Goal: Task Accomplishment & Management: Manage account settings

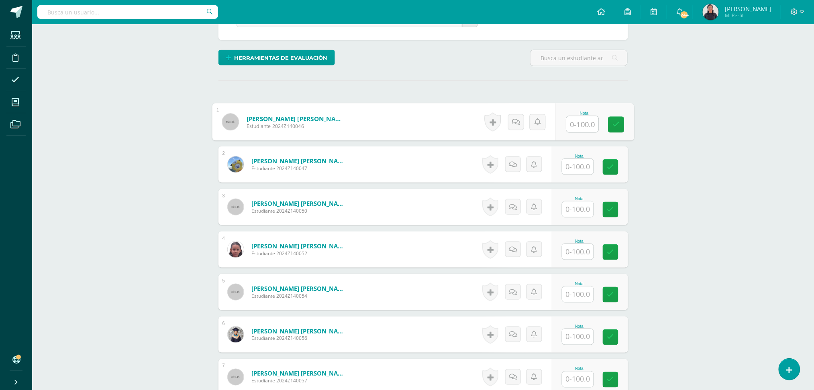
click at [580, 122] on input "text" at bounding box center [582, 124] width 32 height 16
type input "95"
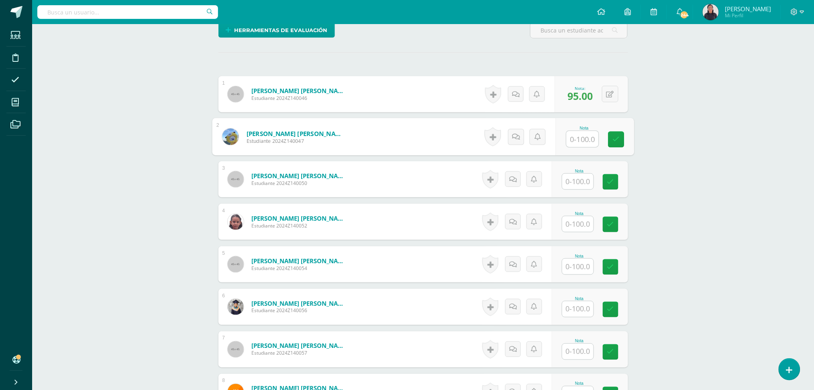
scroll to position [250, 0]
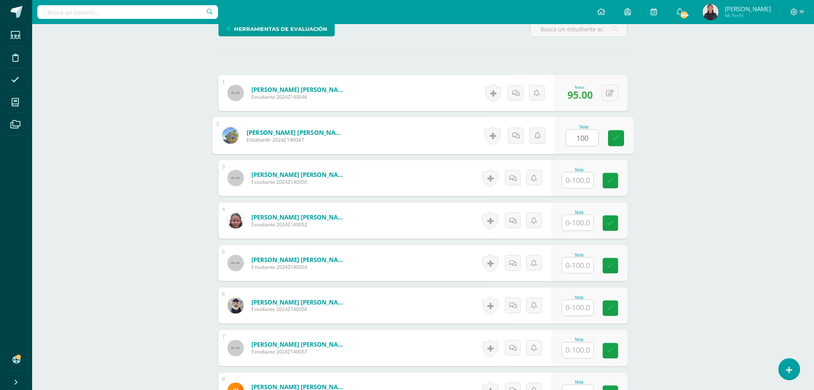
type input "100"
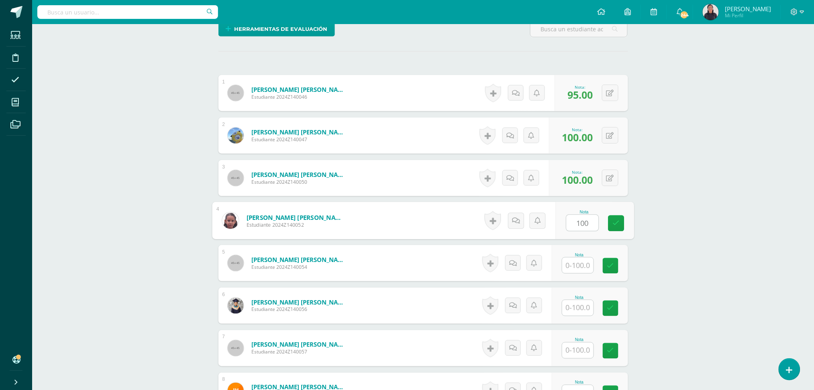
type input "100"
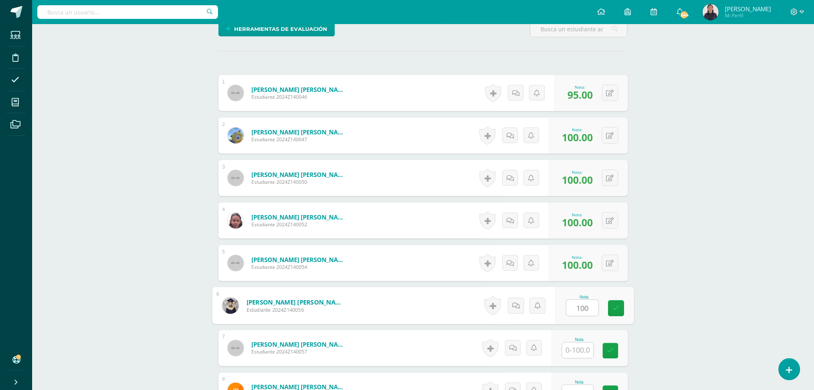
type input "100"
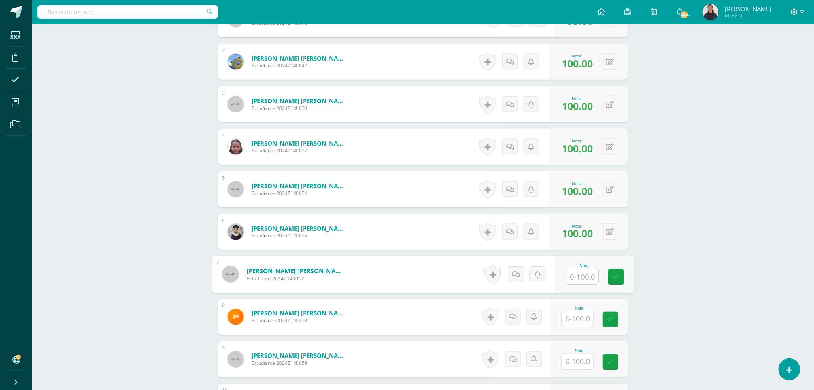
scroll to position [328, 0]
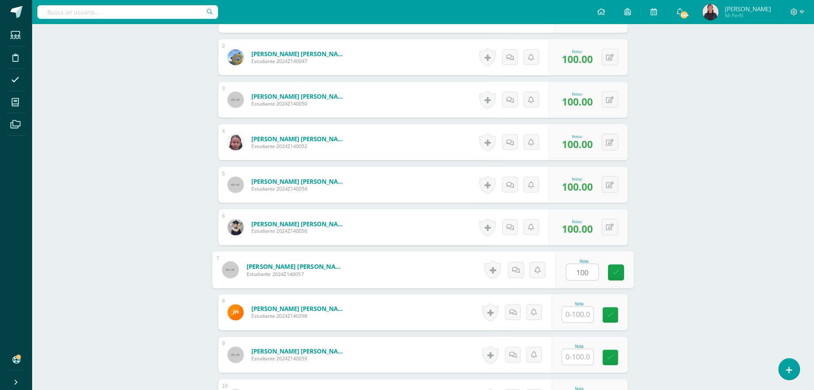
type input "100"
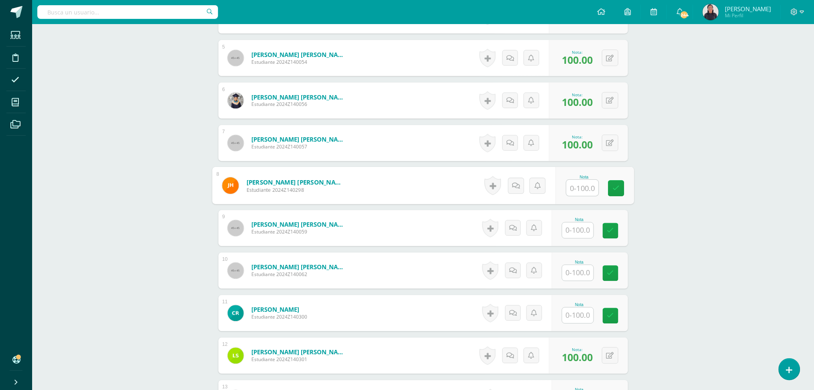
scroll to position [460, 0]
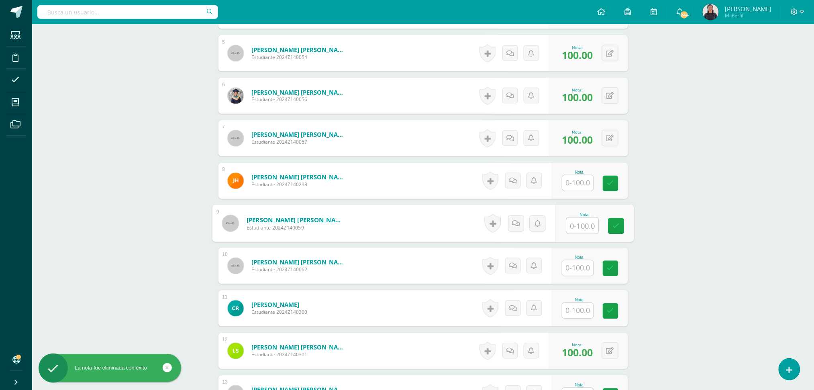
click at [574, 232] on input "text" at bounding box center [582, 226] width 32 height 16
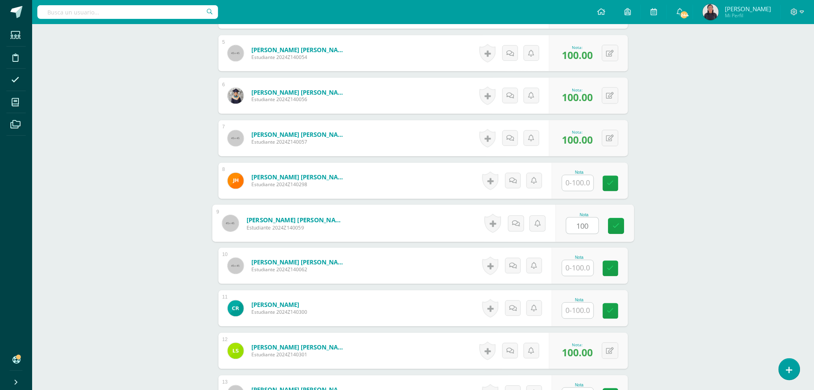
type input "100"
type input "80"
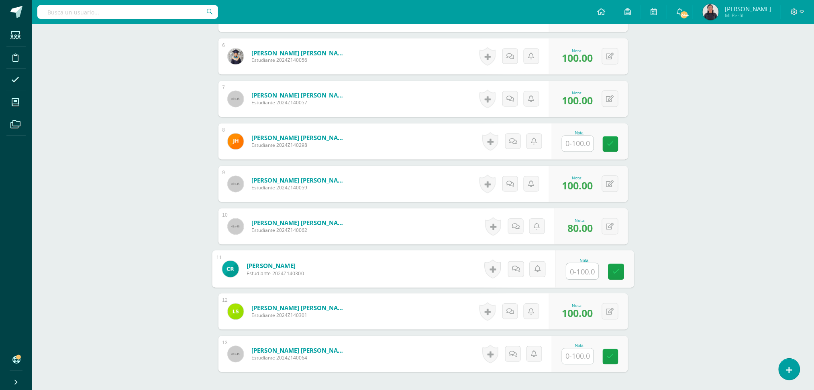
scroll to position [502, 0]
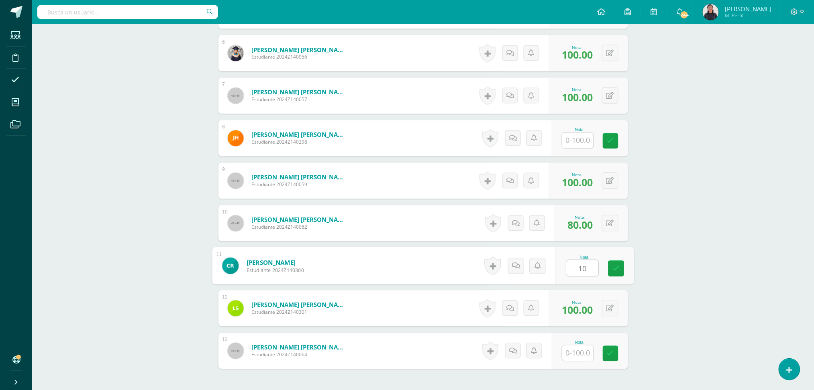
type input "100"
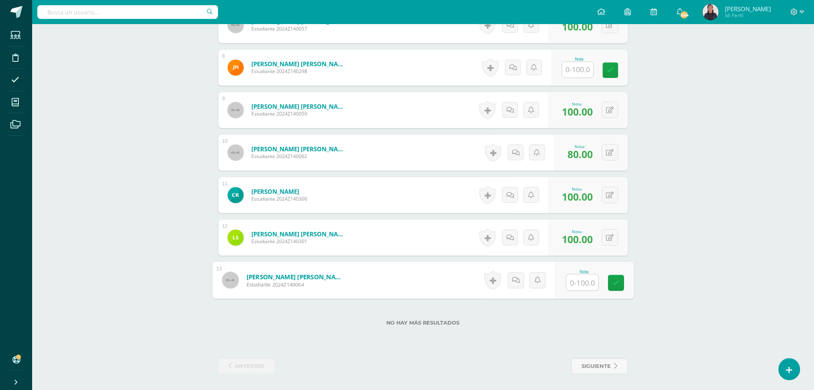
click at [580, 282] on input "text" at bounding box center [582, 283] width 32 height 16
type input "100"
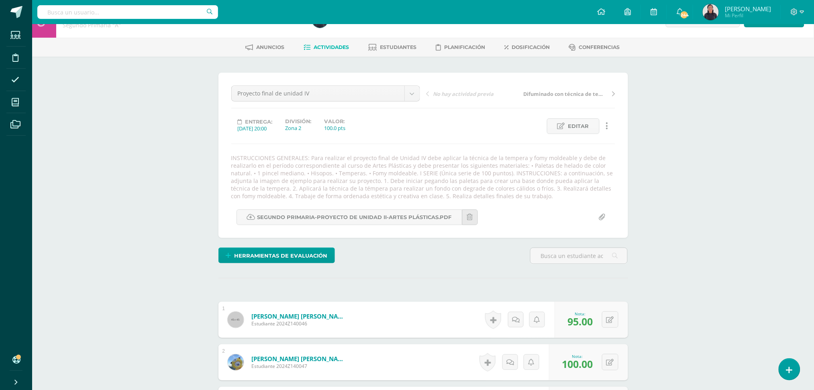
scroll to position [0, 0]
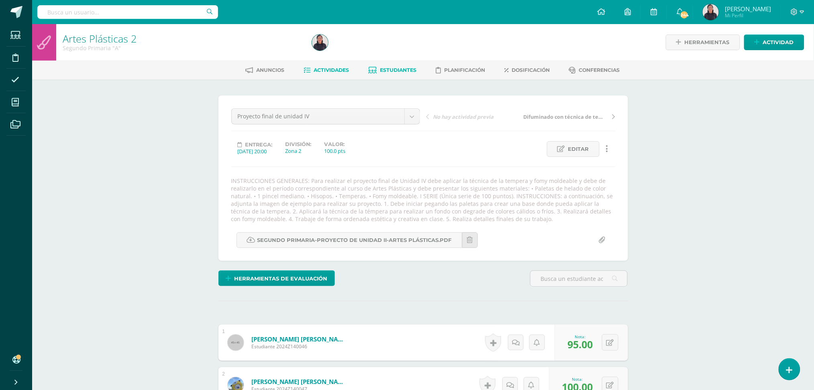
click at [380, 69] on span "Estudiantes" at bounding box center [398, 70] width 37 height 6
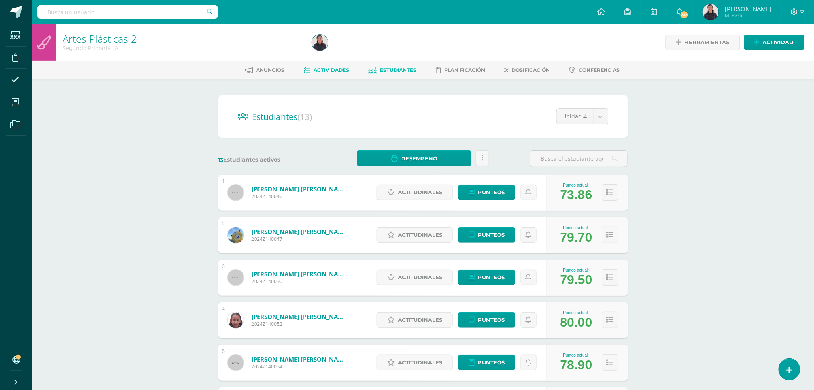
click at [337, 67] on span "Actividades" at bounding box center [330, 70] width 35 height 6
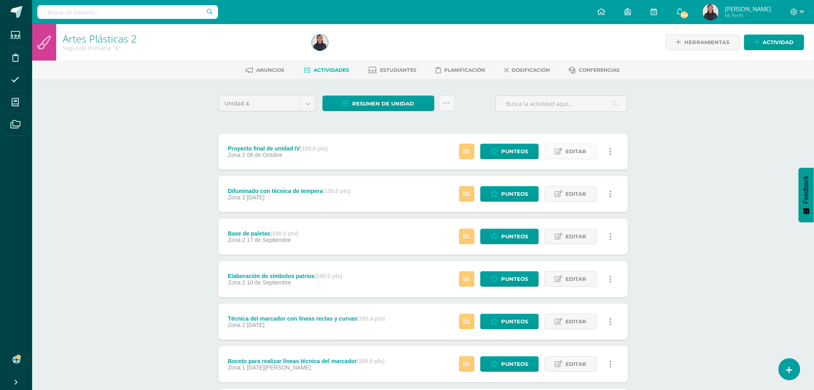
click at [574, 145] on span "Editar" at bounding box center [576, 151] width 21 height 15
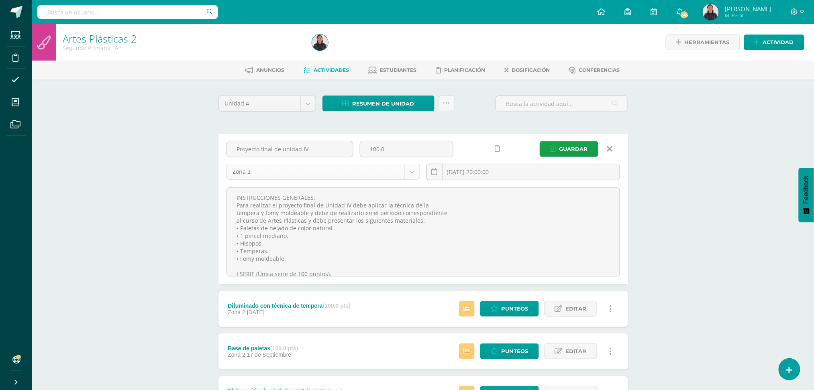
click at [413, 168] on body "Estudiantes Disciplina Asistencia Mis cursos Archivos Soporte Ayuda Reportar un…" at bounding box center [407, 339] width 814 height 678
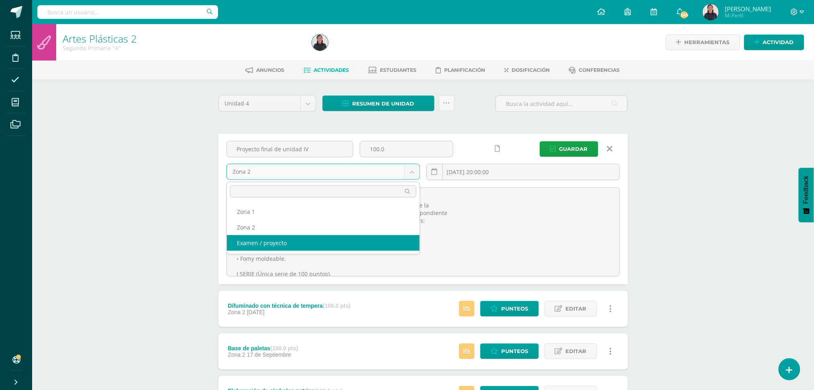
select select "31283"
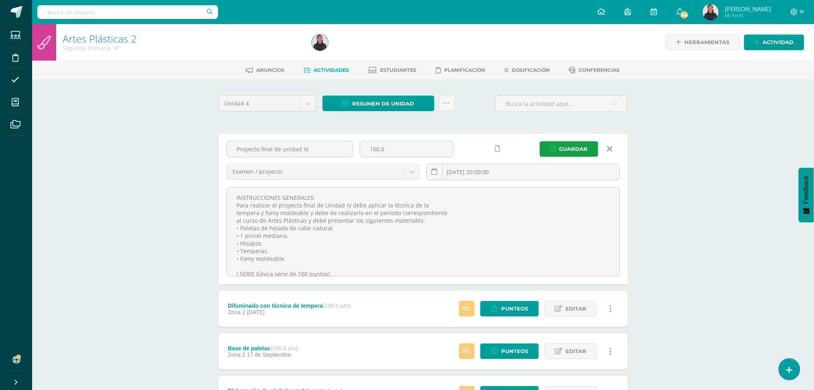
click at [558, 157] on div "Proyecto final de unidad IV 100.0 Examen / proyecto Zona 1 Zona 2 Examen / proy…" at bounding box center [423, 164] width 400 height 46
click at [569, 148] on span "Guardar" at bounding box center [573, 149] width 28 height 15
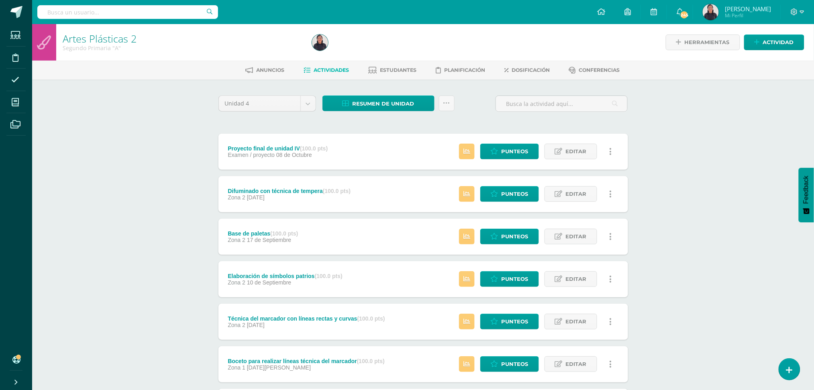
click at [394, 63] on div "Anuncios Actividades Estudiantes Planificación Dosificación Conferencias" at bounding box center [432, 70] width 801 height 19
click at [399, 67] on span "Estudiantes" at bounding box center [398, 70] width 37 height 6
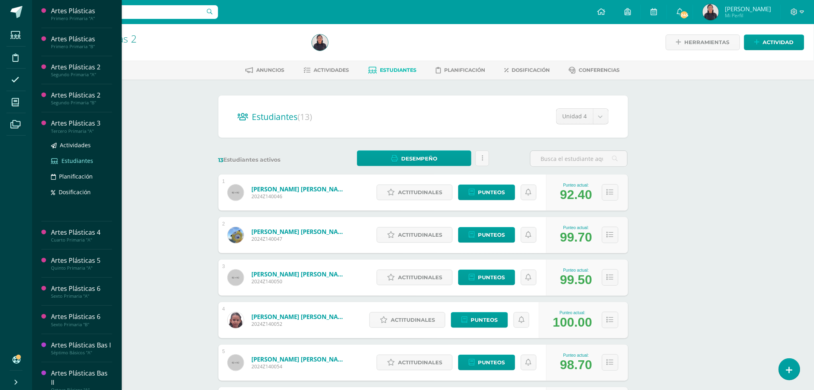
click at [69, 157] on span "Estudiantes" at bounding box center [77, 161] width 32 height 8
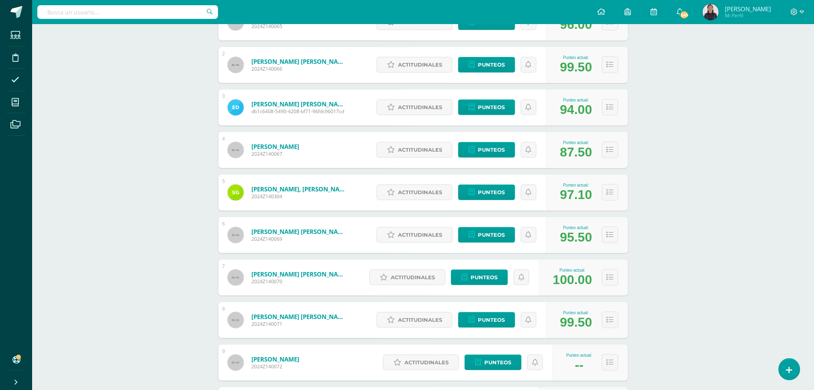
scroll to position [171, 0]
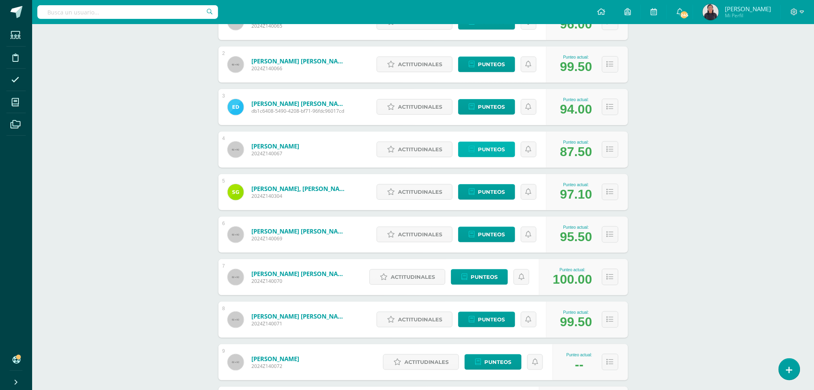
click at [489, 146] on span "Punteos" at bounding box center [491, 149] width 27 height 15
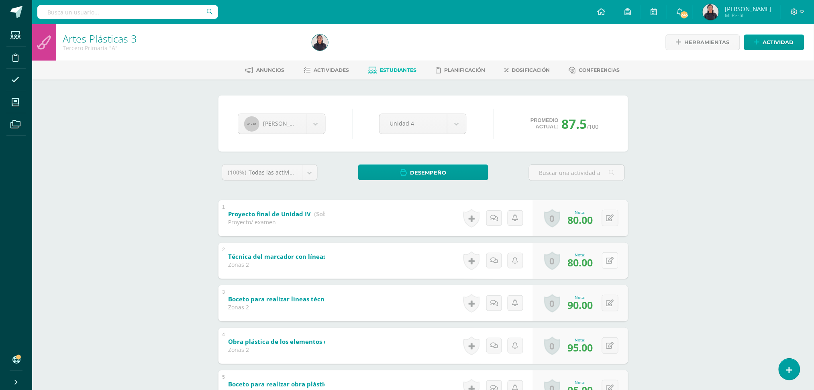
click at [610, 256] on button at bounding box center [610, 260] width 16 height 16
type input "0"
type input "90"
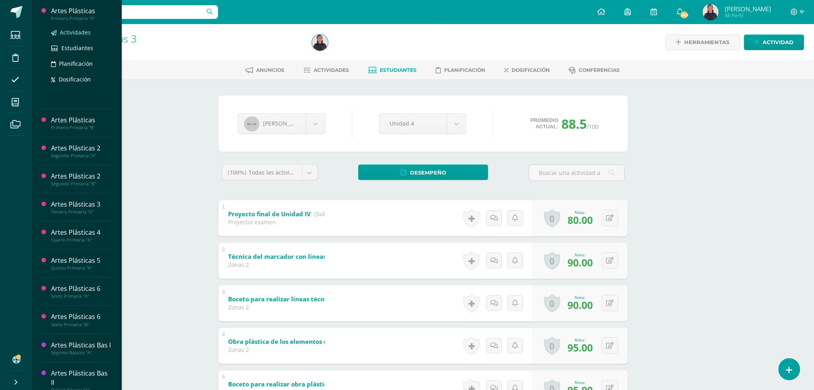
click at [79, 33] on span "Actividades" at bounding box center [75, 32] width 31 height 8
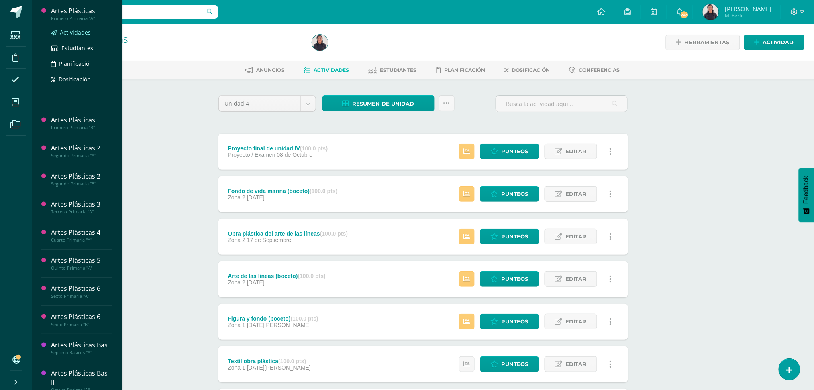
click at [67, 35] on span "Actividades" at bounding box center [75, 32] width 31 height 8
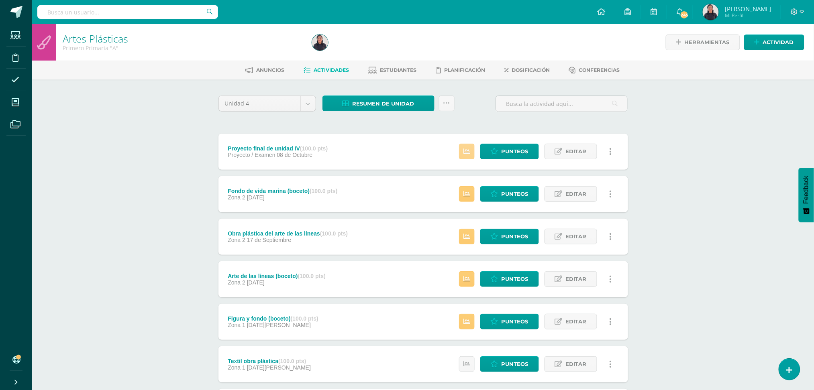
click at [473, 154] on link at bounding box center [467, 152] width 16 height 16
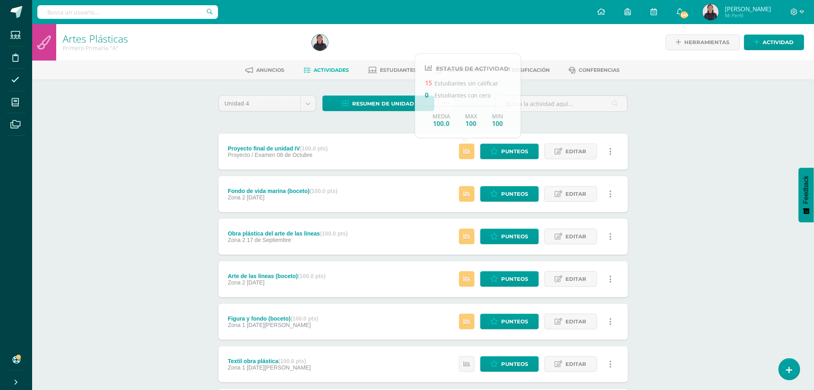
click at [730, 218] on div "Artes Plásticas Primero Primaria "A" Herramientas Detalle de asistencias Activi…" at bounding box center [423, 272] width 782 height 497
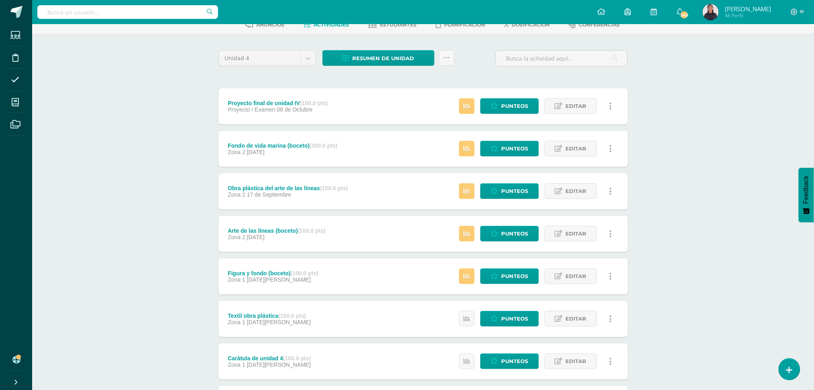
scroll to position [47, 0]
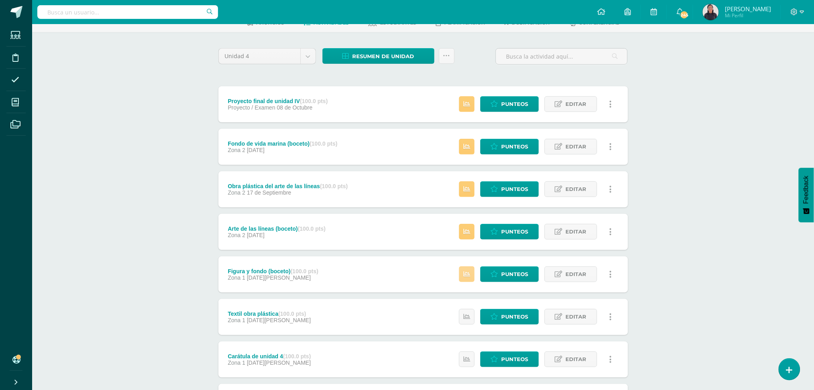
click at [466, 273] on icon at bounding box center [466, 274] width 7 height 7
click at [510, 272] on span "Punteos" at bounding box center [514, 274] width 27 height 15
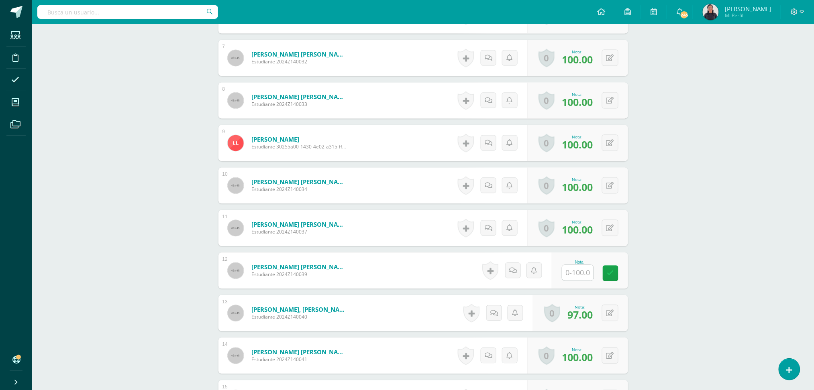
scroll to position [529, 0]
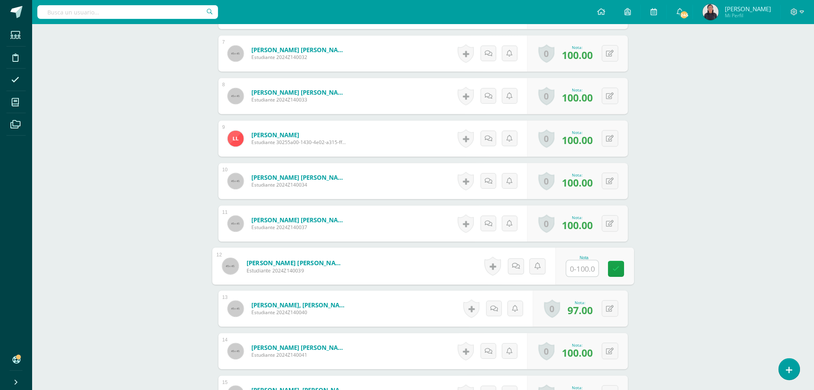
click at [583, 265] on input "text" at bounding box center [582, 269] width 32 height 16
type input "90"
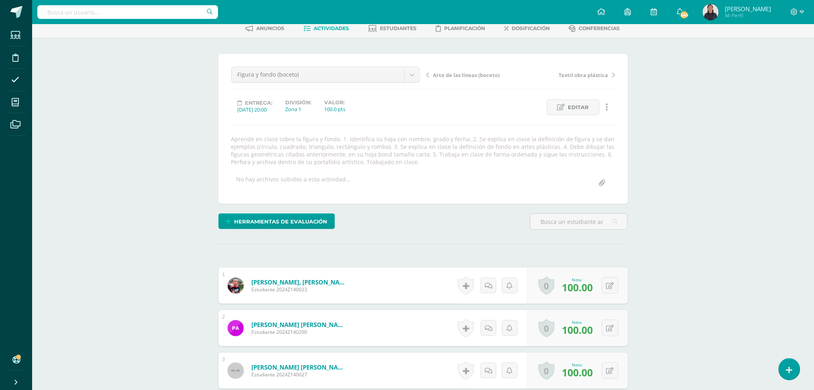
scroll to position [0, 0]
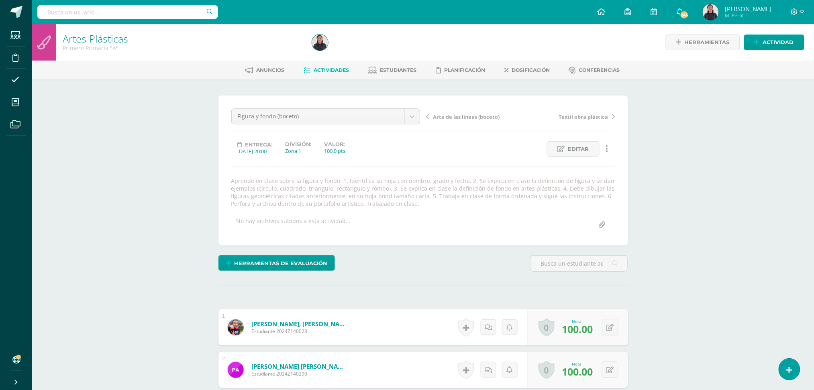
click at [336, 69] on span "Actividades" at bounding box center [330, 70] width 35 height 6
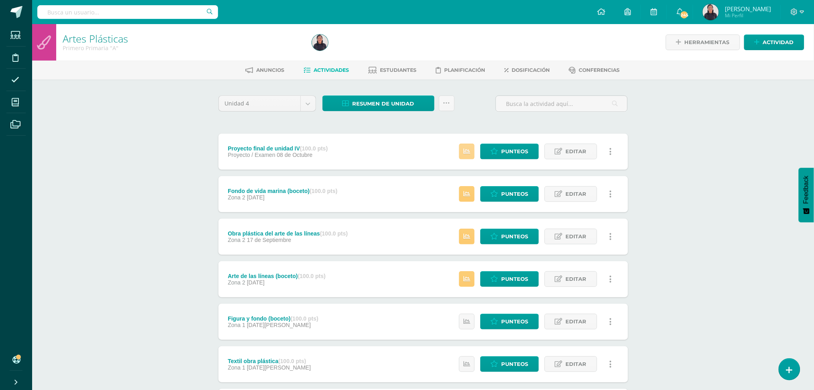
click at [464, 155] on link at bounding box center [467, 152] width 16 height 16
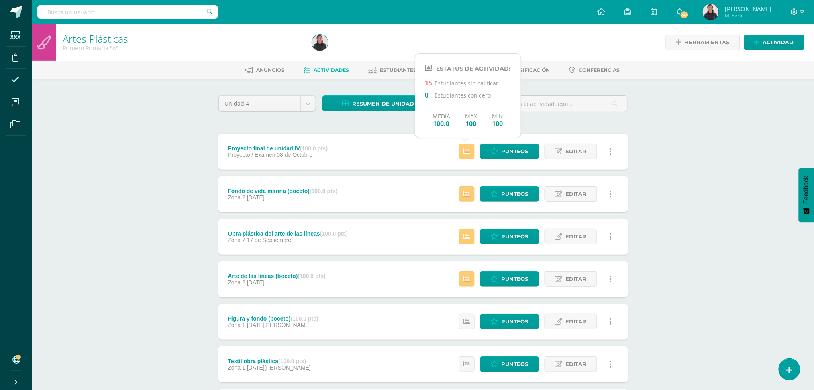
click at [175, 221] on div "Artes Plásticas Primero Primaria "A" Herramientas Detalle de asistencias Activi…" at bounding box center [423, 272] width 782 height 497
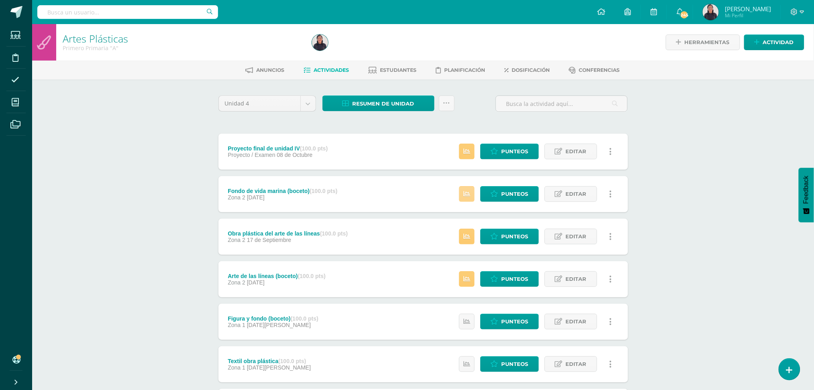
click at [465, 198] on link at bounding box center [467, 194] width 16 height 16
click at [510, 191] on span "Punteos" at bounding box center [514, 194] width 27 height 15
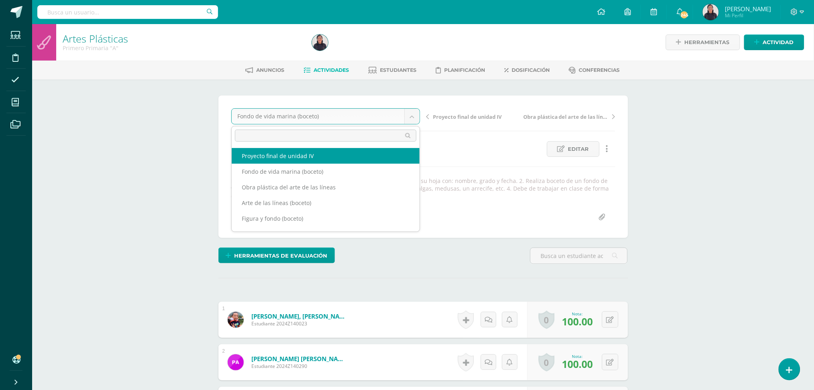
select select "/dashboard/teacher/grade-activity/33375/"
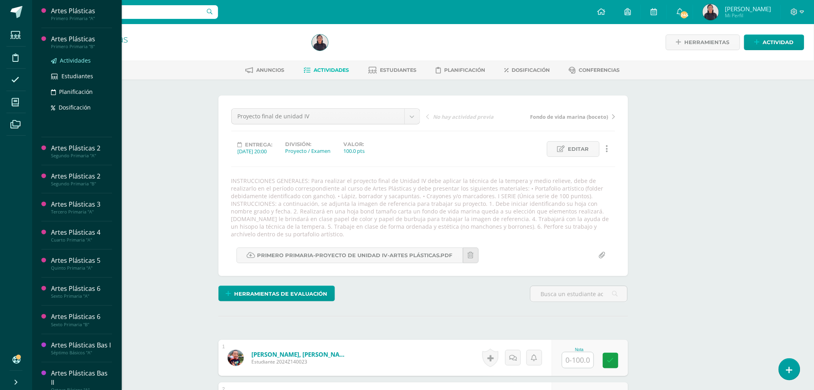
click at [71, 57] on span "Actividades" at bounding box center [75, 61] width 31 height 8
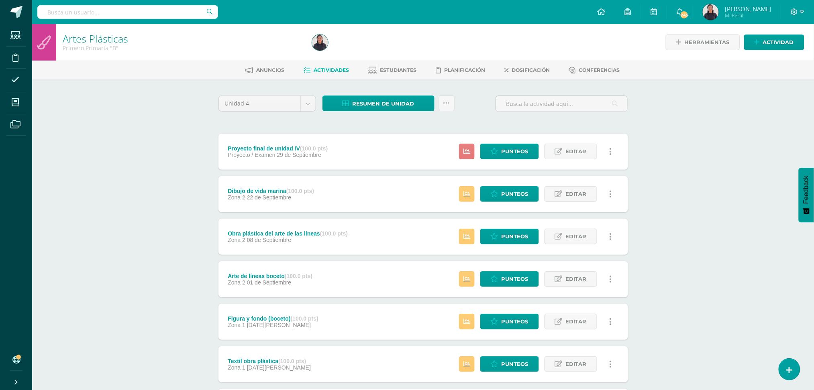
click at [470, 154] on link at bounding box center [467, 152] width 16 height 16
click at [472, 192] on link at bounding box center [467, 194] width 16 height 16
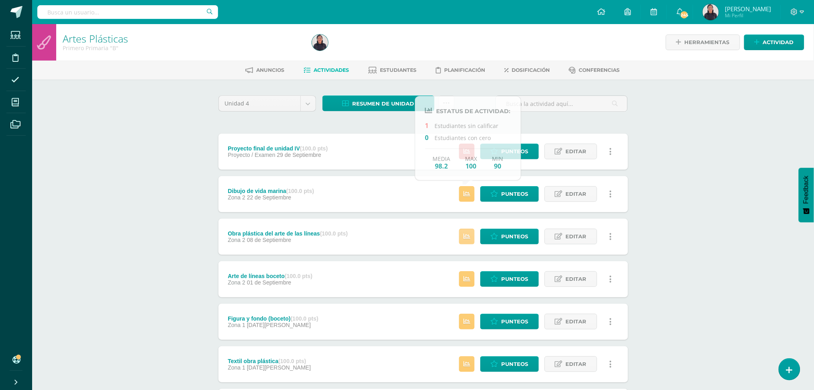
click at [466, 235] on icon at bounding box center [466, 236] width 7 height 7
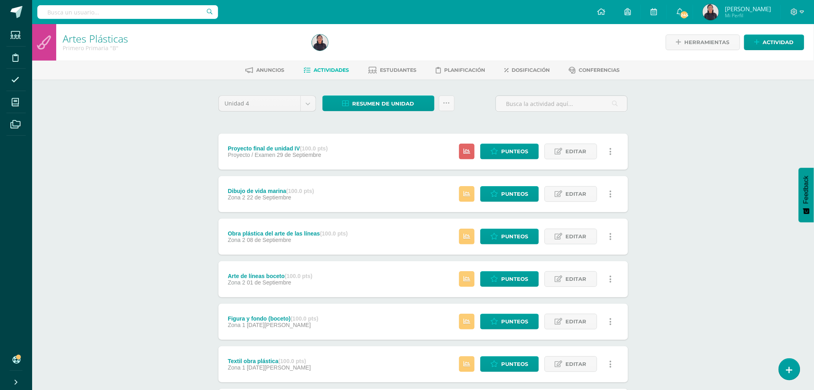
click at [472, 288] on div "Estatus de Actividad: 1 Estudiantes sin calificar 0 Estudiantes con cero Media …" at bounding box center [537, 279] width 181 height 36
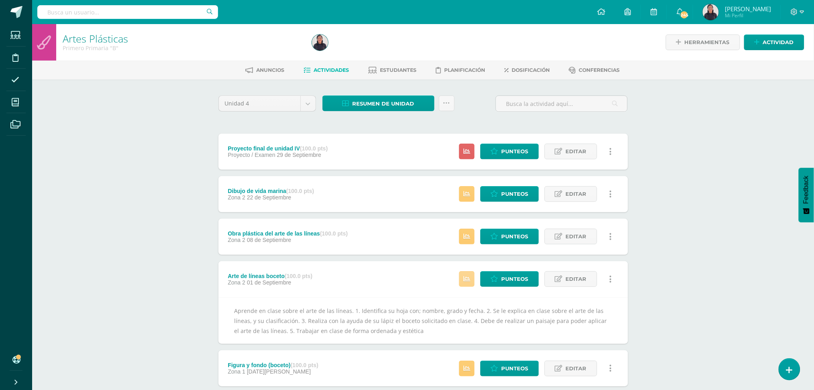
click at [467, 280] on icon at bounding box center [466, 279] width 7 height 7
click at [535, 194] on link "Punteos" at bounding box center [509, 194] width 59 height 16
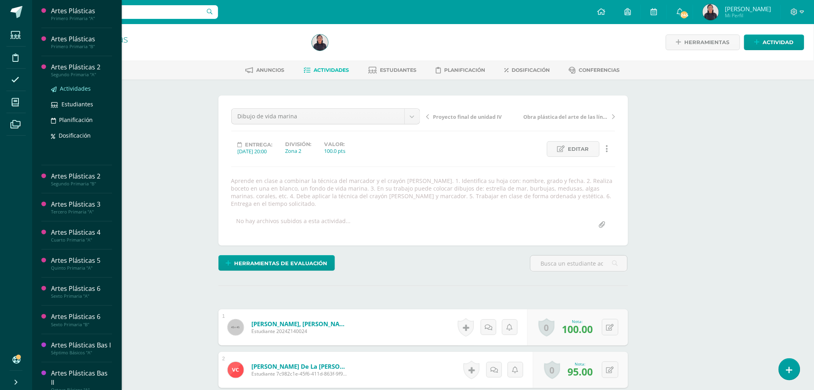
click at [78, 88] on span "Actividades" at bounding box center [75, 89] width 31 height 8
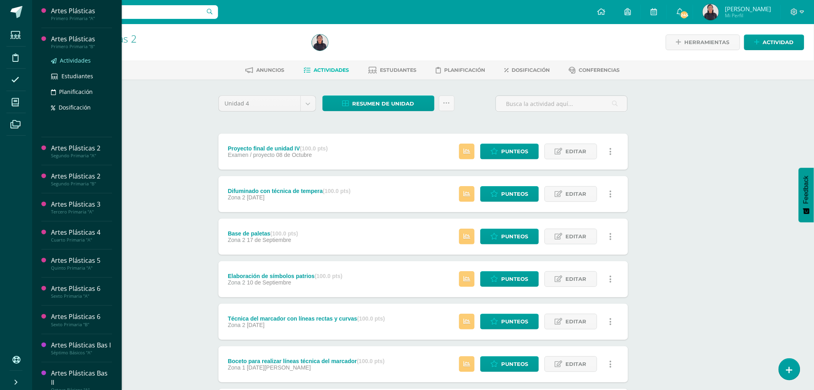
click at [73, 63] on span "Actividades" at bounding box center [75, 61] width 31 height 8
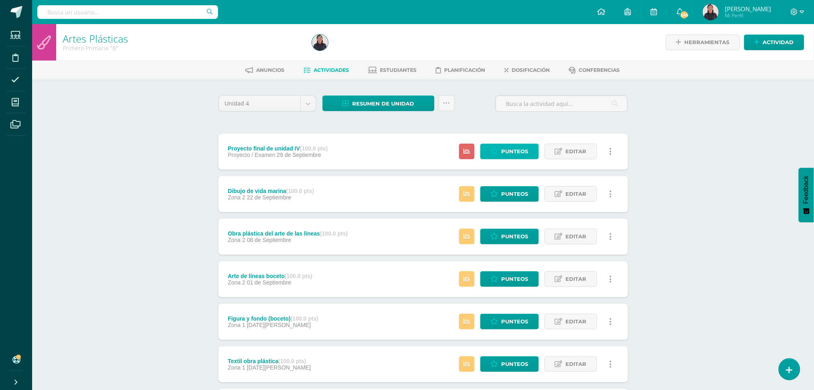
click at [518, 149] on span "Punteos" at bounding box center [514, 151] width 27 height 15
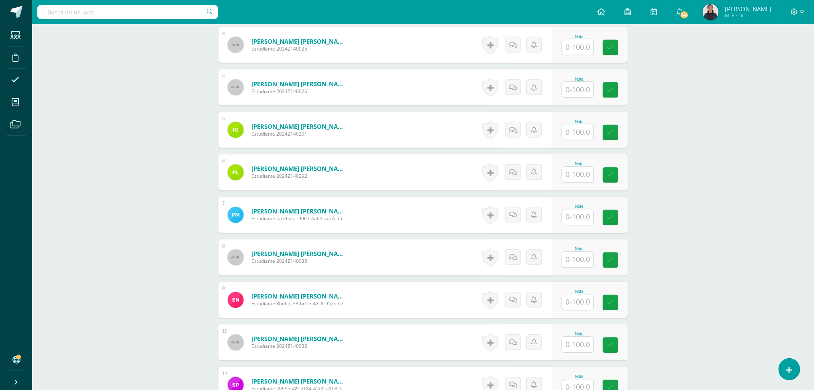
scroll to position [399, 0]
click at [582, 297] on input "text" at bounding box center [577, 302] width 31 height 16
type input "100"
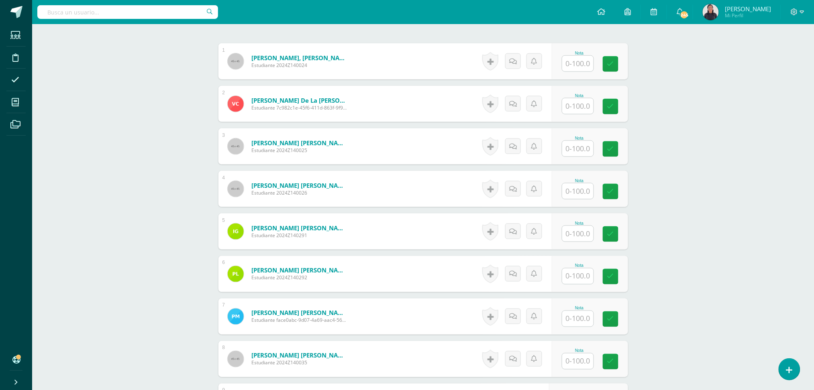
scroll to position [296, 0]
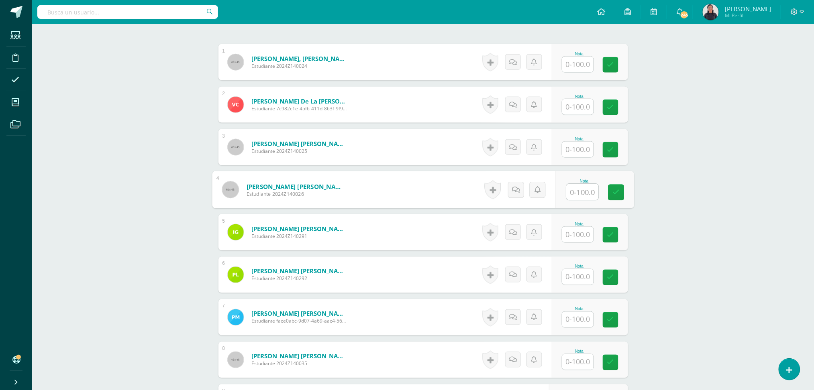
click at [573, 185] on input "text" at bounding box center [582, 192] width 32 height 16
type input "100"
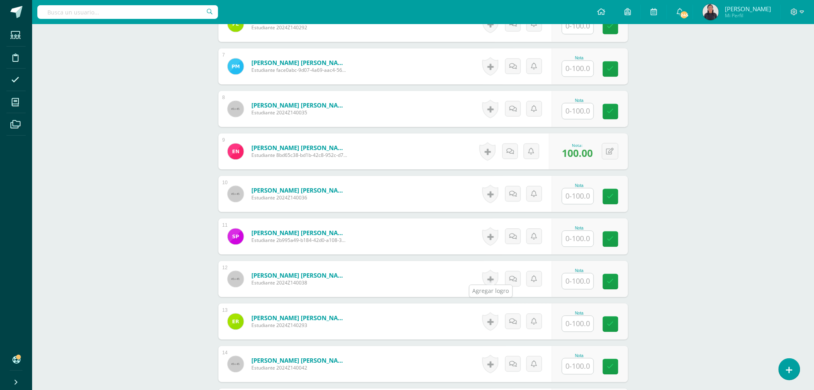
scroll to position [574, 0]
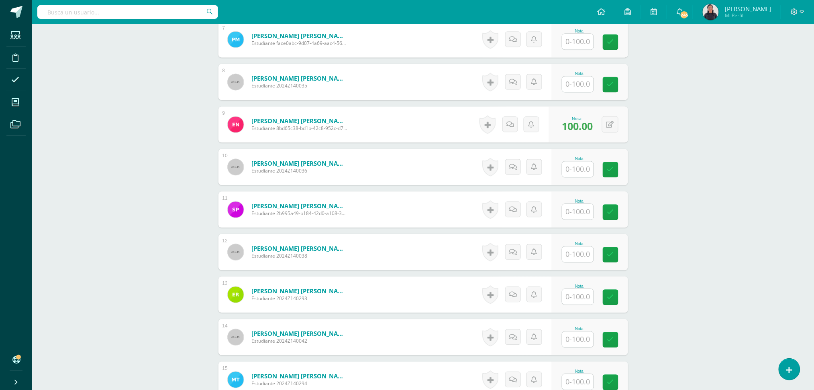
click at [585, 284] on div "Nota" at bounding box center [579, 286] width 35 height 4
click at [582, 289] on input "text" at bounding box center [582, 297] width 32 height 16
type input "100"
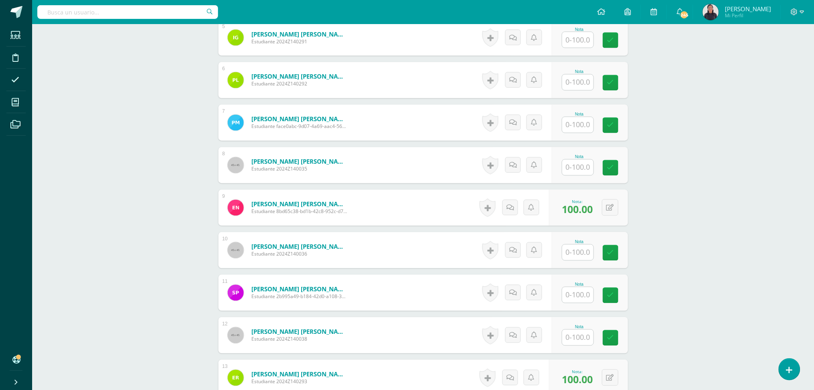
scroll to position [490, 0]
click at [582, 160] on input "text" at bounding box center [582, 168] width 32 height 16
type input "100"
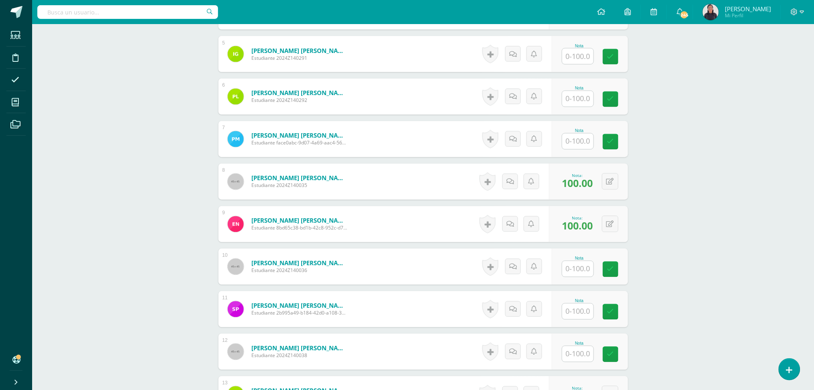
scroll to position [475, 0]
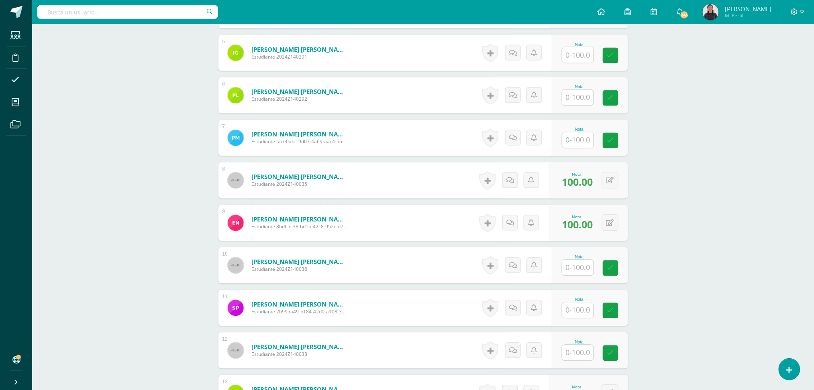
click at [577, 345] on input "text" at bounding box center [577, 353] width 31 height 16
type input "100"
click at [579, 132] on input "text" at bounding box center [582, 140] width 32 height 16
type input "100"
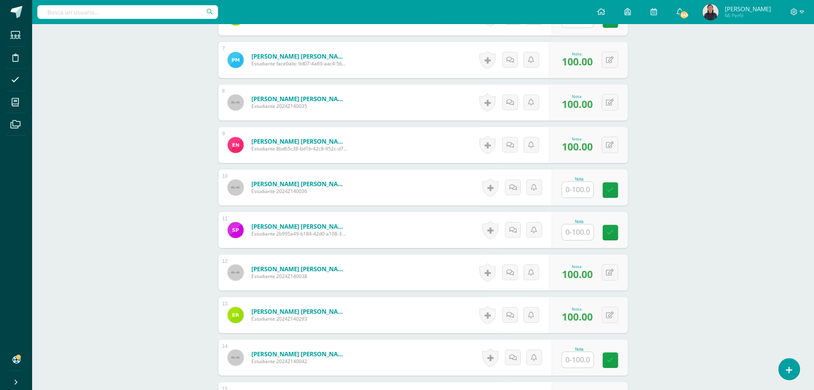
scroll to position [515, 0]
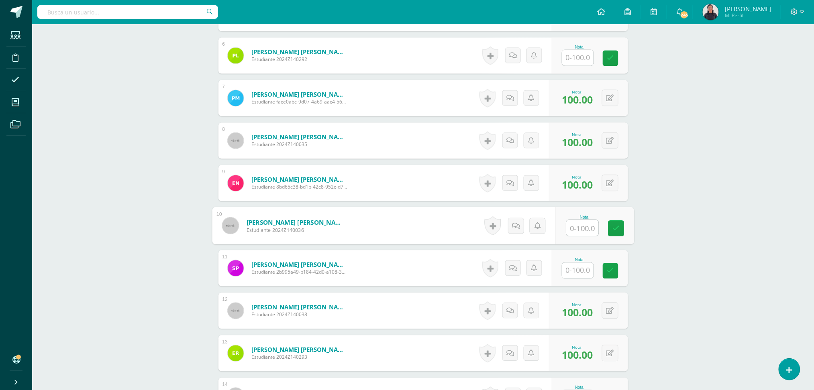
click at [579, 225] on input "text" at bounding box center [582, 228] width 32 height 16
type input "100"
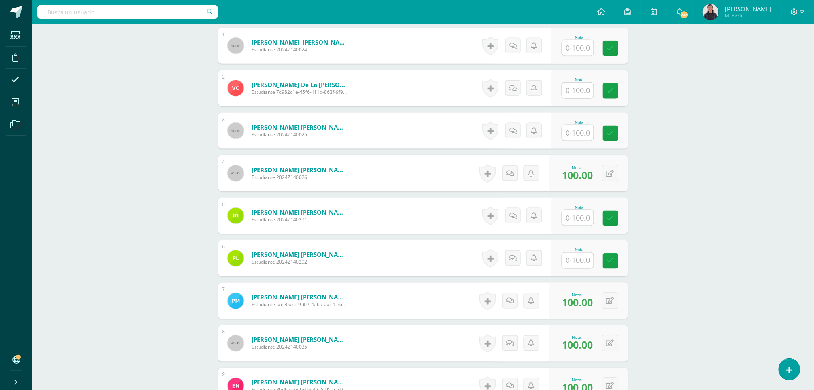
scroll to position [311, 0]
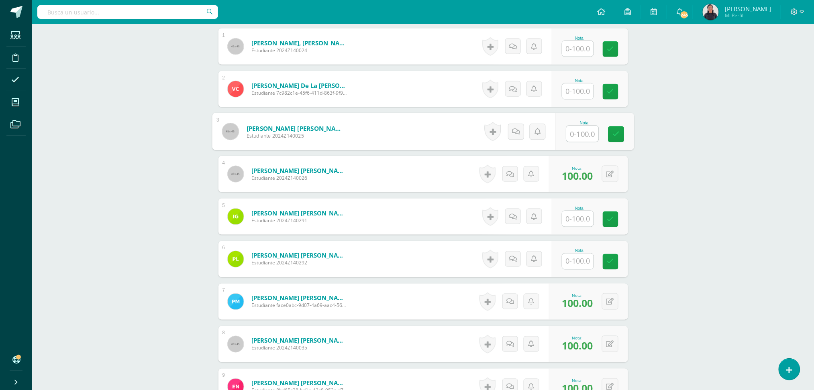
click at [578, 126] on input "text" at bounding box center [582, 134] width 32 height 16
type input "100"
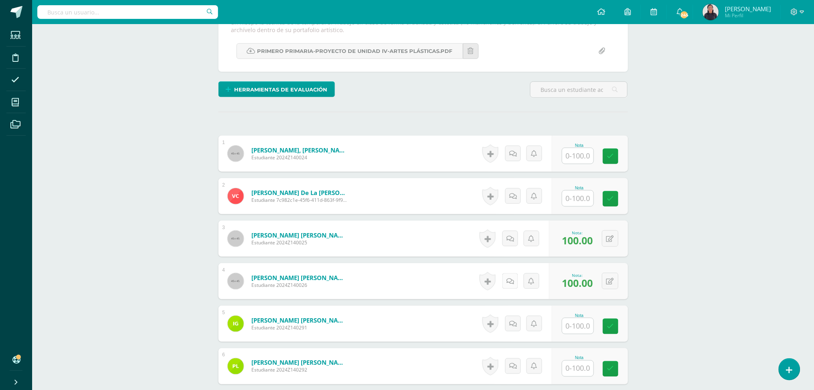
scroll to position [204, 0]
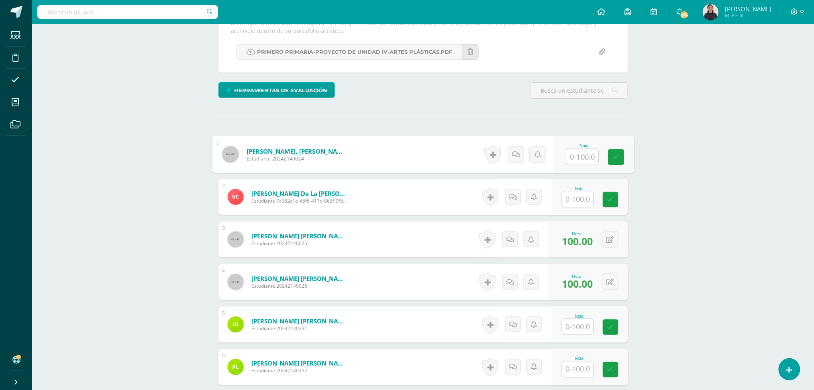
click at [574, 149] on input "text" at bounding box center [582, 157] width 32 height 16
type input "100"
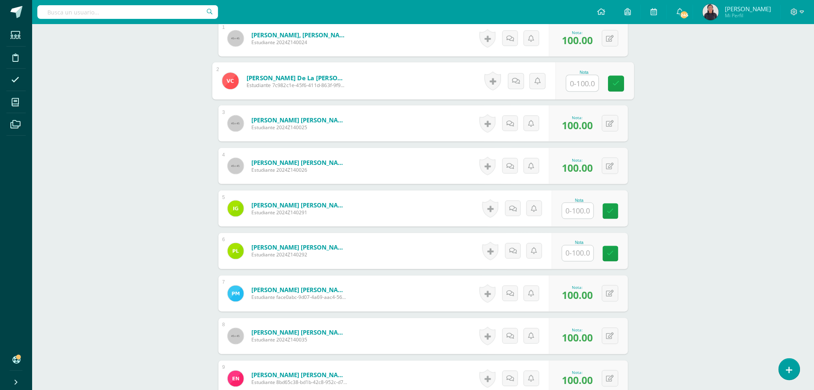
scroll to position [343, 0]
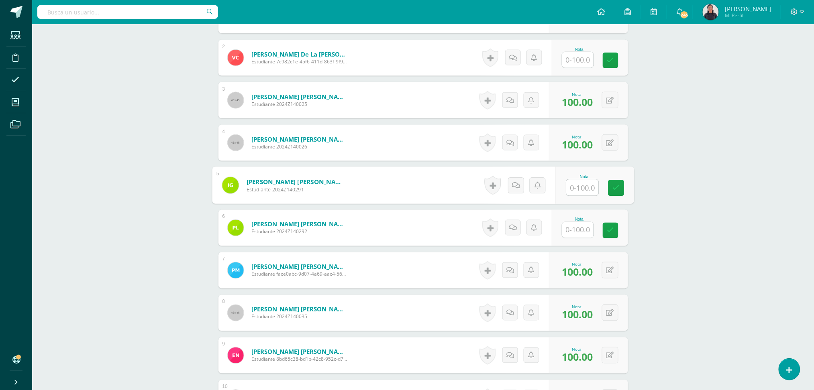
drag, startPoint x: 574, startPoint y: 142, endPoint x: 567, endPoint y: 188, distance: 46.0
click at [567, 188] on input "text" at bounding box center [582, 188] width 32 height 16
type input "100"
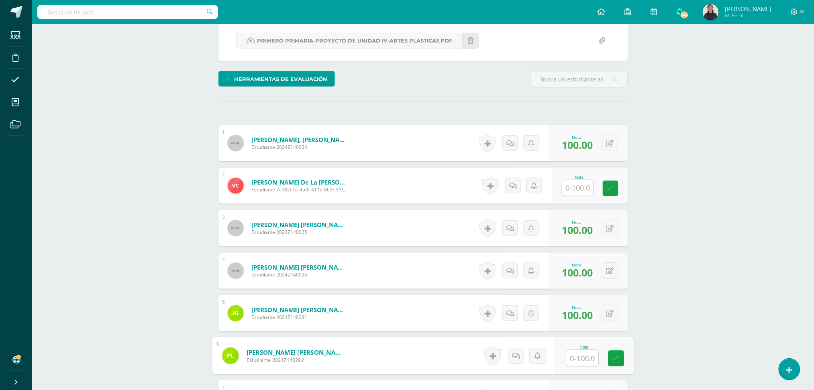
scroll to position [214, 0]
click at [569, 188] on input "text" at bounding box center [582, 189] width 32 height 16
type input "100"
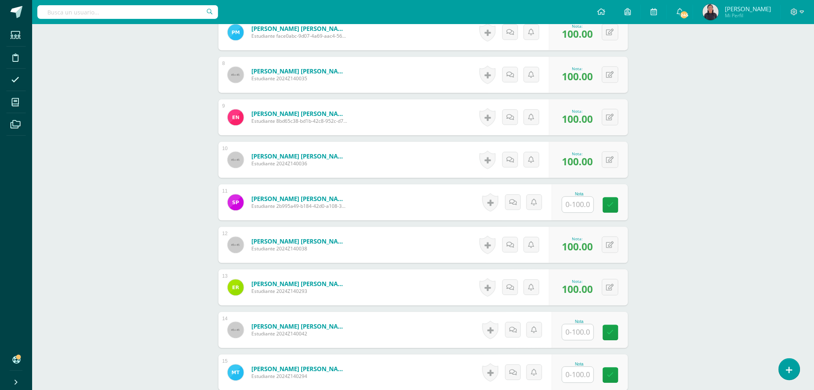
scroll to position [641, 0]
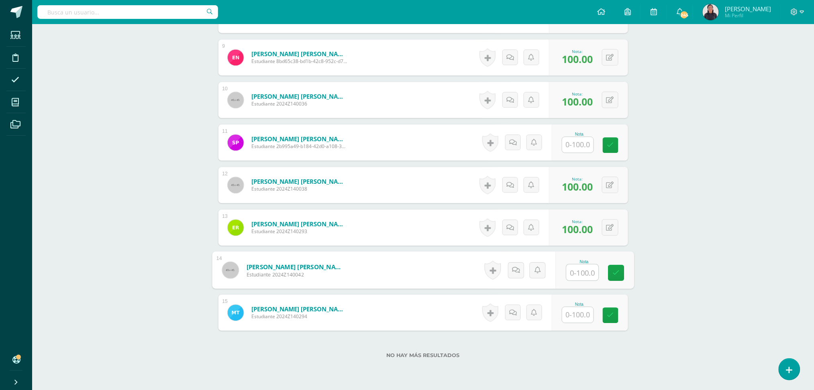
click at [576, 269] on input "text" at bounding box center [582, 273] width 32 height 16
type input "100"
click at [582, 143] on input "text" at bounding box center [582, 145] width 32 height 16
type input "100"
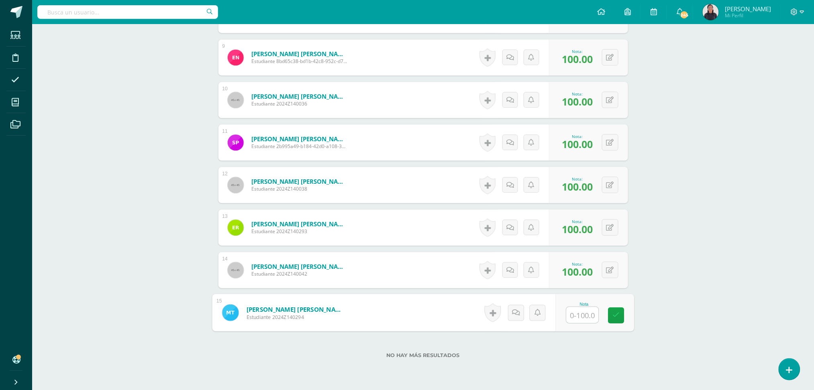
click at [574, 307] on input "text" at bounding box center [582, 315] width 32 height 16
type input "100"
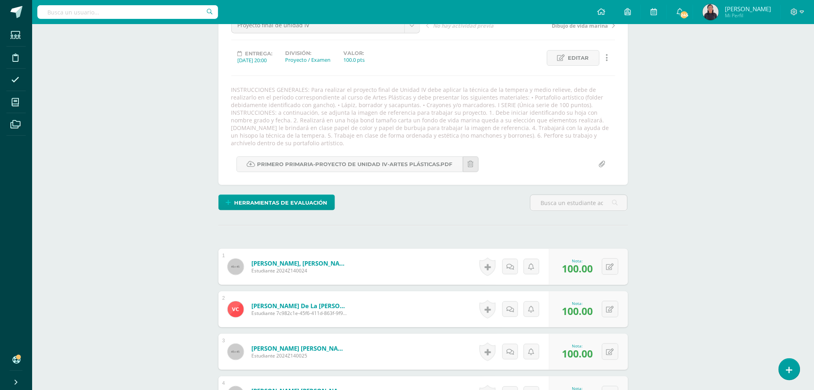
scroll to position [0, 0]
